Goal: Task Accomplishment & Management: Manage account settings

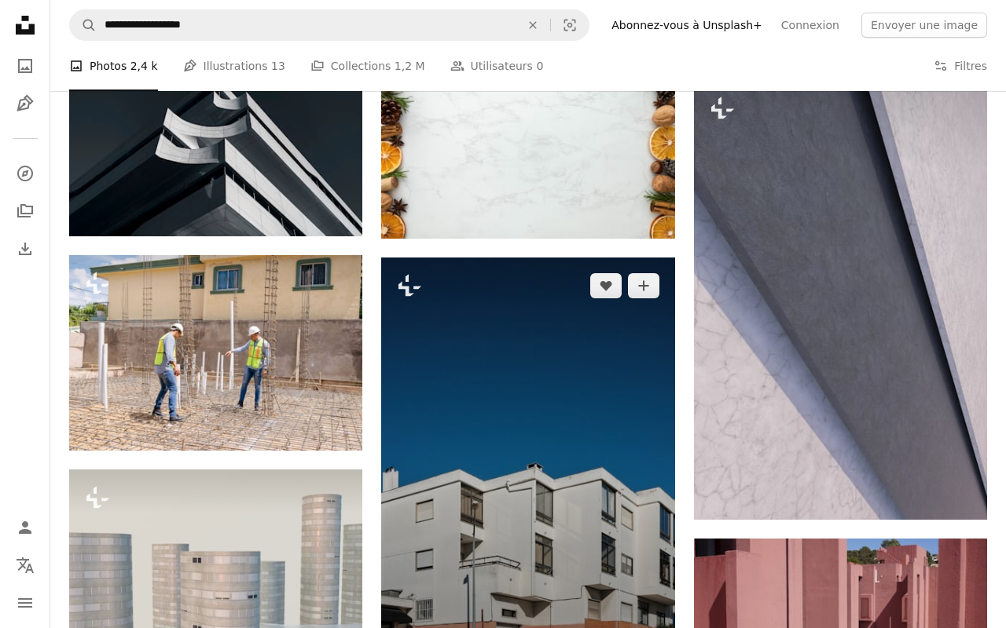
scroll to position [83961, 0]
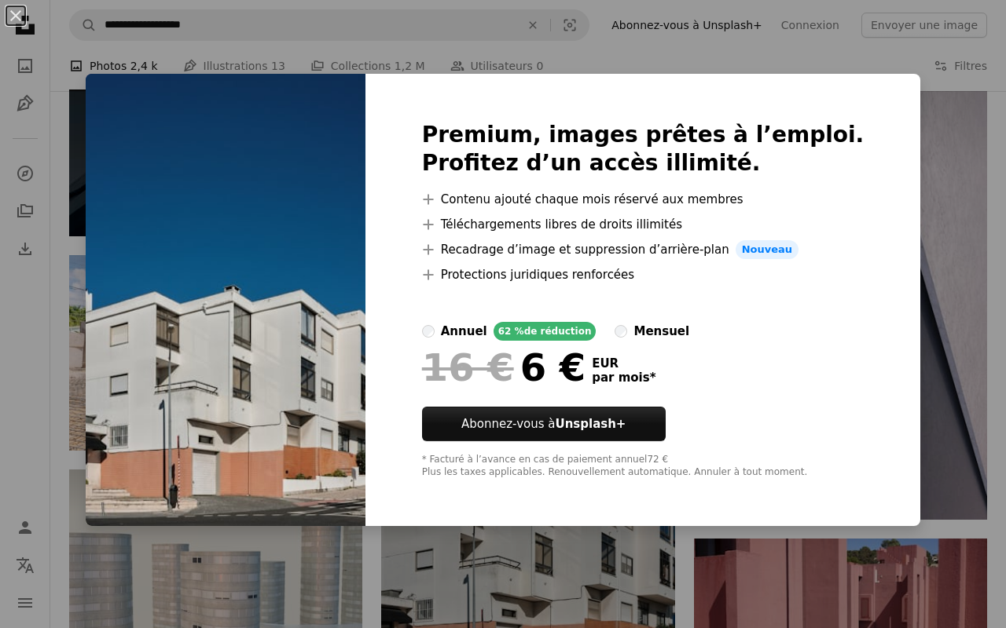
click at [858, 218] on div "Premium, images prêtes à l’emploi. Profitez d’un accès illimité. A plus sign Co…" at bounding box center [642, 300] width 555 height 453
click at [278, 465] on img at bounding box center [226, 300] width 280 height 453
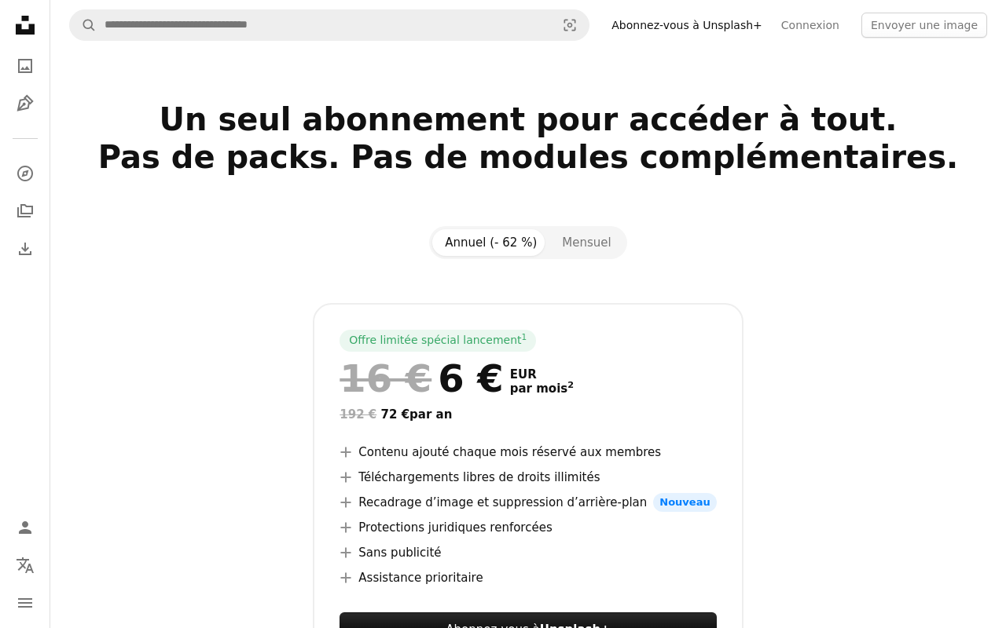
click at [739, 27] on link "Abonnez-vous à Unsplash+" at bounding box center [687, 25] width 170 height 25
click at [800, 27] on link "Connexion" at bounding box center [809, 25] width 77 height 25
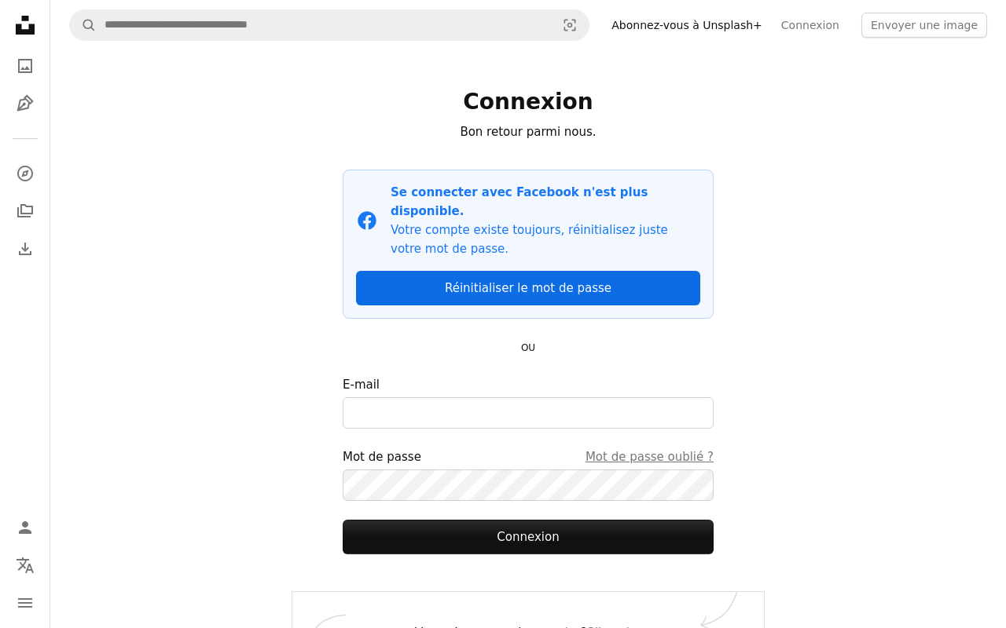
click at [522, 271] on link "Réinitialiser le mot de passe" at bounding box center [528, 288] width 344 height 35
